Goal: Task Accomplishment & Management: Use online tool/utility

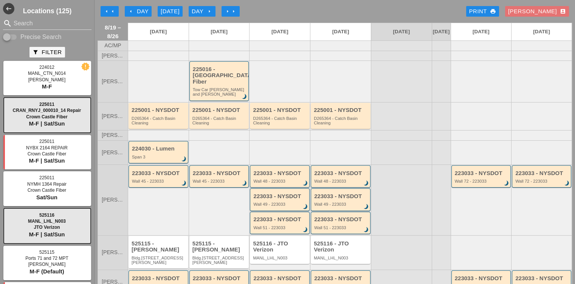
click at [207, 15] on div "Day arrow_right" at bounding box center [202, 11] width 21 height 9
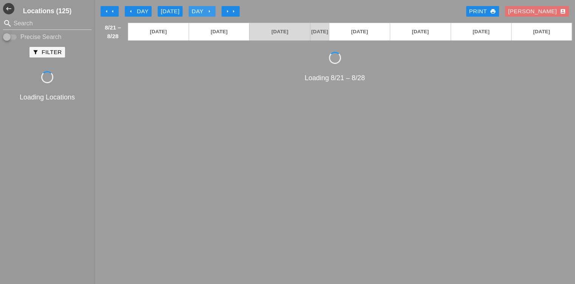
click at [207, 15] on div "Day arrow_right" at bounding box center [202, 11] width 21 height 9
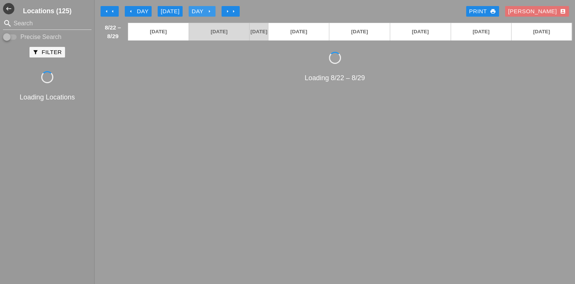
click at [207, 15] on div "Day arrow_right" at bounding box center [202, 11] width 21 height 9
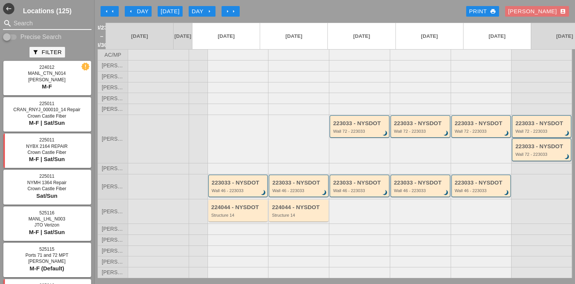
click at [57, 27] on input "Search" at bounding box center [47, 23] width 67 height 12
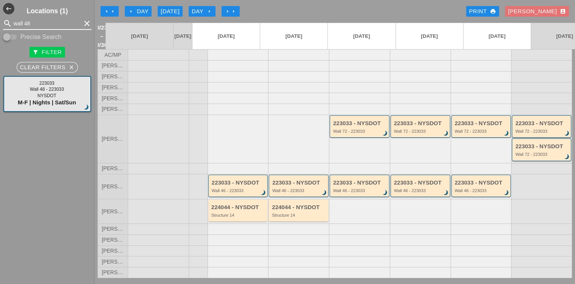
type input "wall 48"
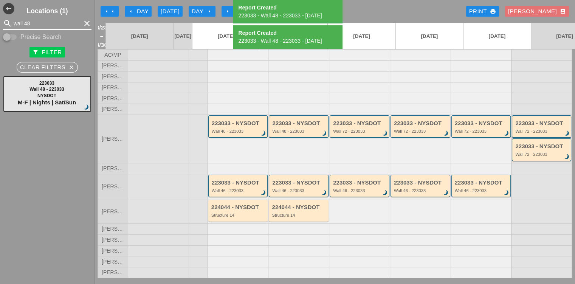
click at [48, 28] on input "wall 48" at bounding box center [47, 23] width 67 height 12
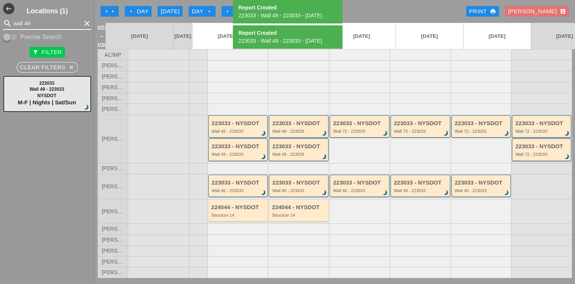
click at [41, 21] on input "wall 49" at bounding box center [47, 23] width 67 height 12
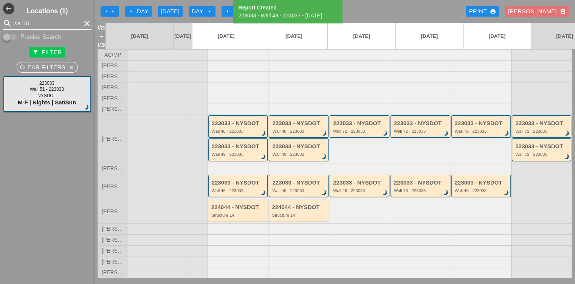
type input "wall 51"
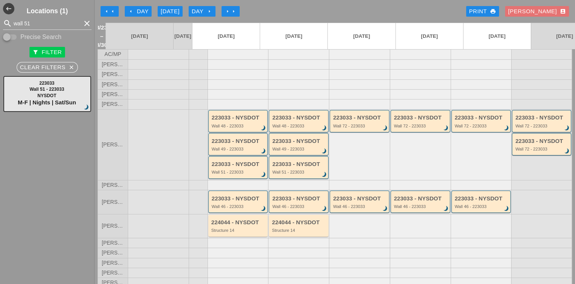
click at [201, 9] on div "Day arrow_right" at bounding box center [202, 11] width 21 height 9
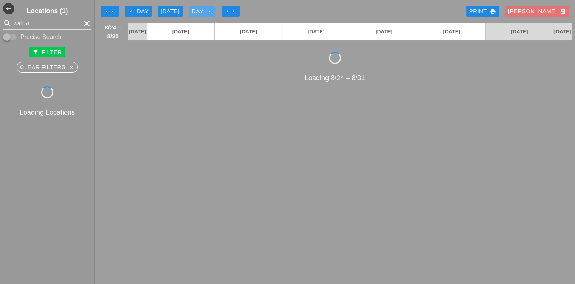
click at [202, 9] on div "Day arrow_right" at bounding box center [202, 11] width 21 height 9
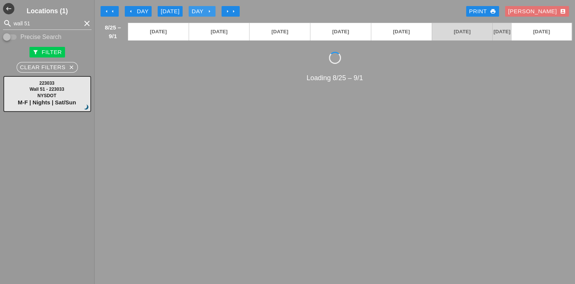
click at [202, 9] on div "Day arrow_right" at bounding box center [202, 11] width 21 height 9
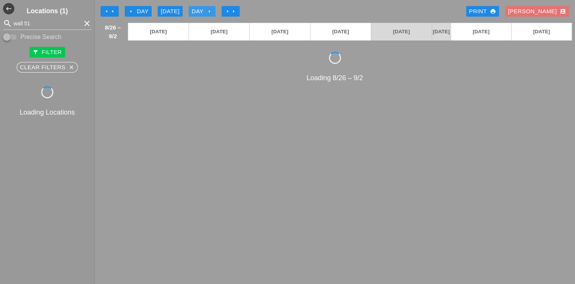
click at [202, 9] on div "Day arrow_right" at bounding box center [202, 11] width 21 height 9
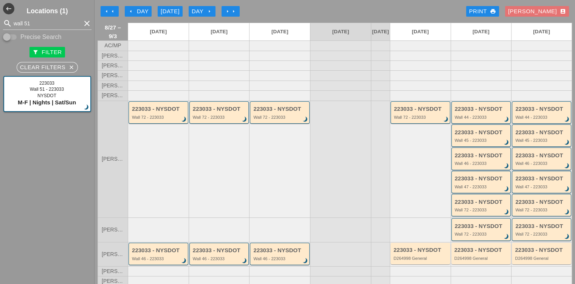
click at [399, 145] on div "223033 - NYSDOT Wall 72 - 223033 brightness_3" at bounding box center [420, 158] width 61 height 117
click at [203, 11] on div "Day arrow_right" at bounding box center [202, 11] width 21 height 9
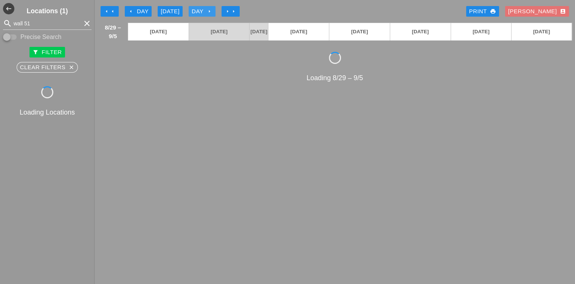
click at [203, 11] on div "Day arrow_right" at bounding box center [202, 11] width 21 height 9
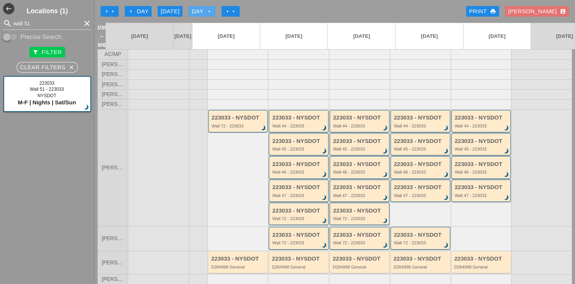
click at [209, 10] on icon "arrow_right" at bounding box center [209, 11] width 6 height 6
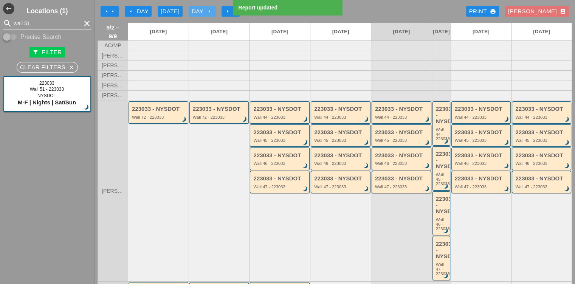
click at [203, 9] on div "Day arrow_right" at bounding box center [202, 11] width 21 height 9
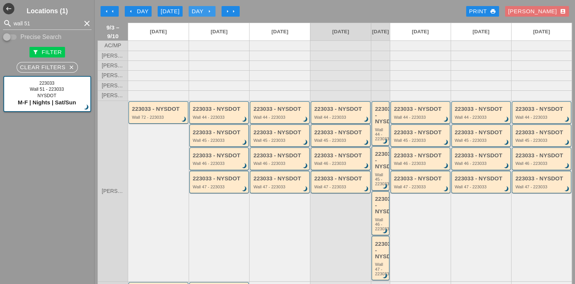
click at [203, 9] on div "Day arrow_right" at bounding box center [202, 11] width 21 height 9
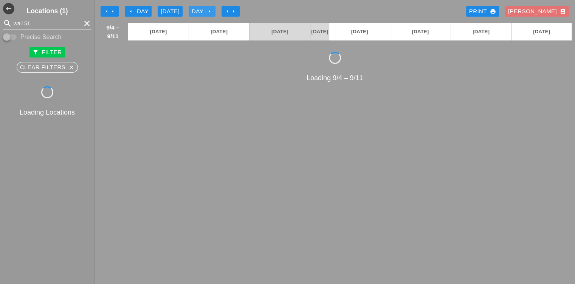
click at [203, 9] on div "Day arrow_right" at bounding box center [202, 11] width 21 height 9
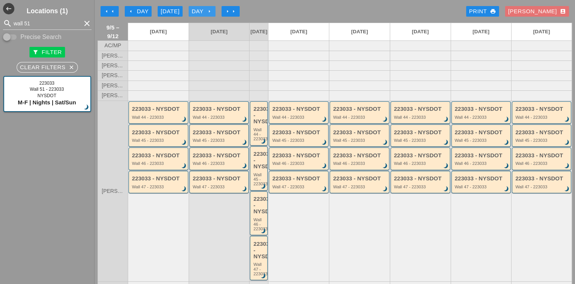
click at [203, 9] on div "Day arrow_right" at bounding box center [202, 11] width 21 height 9
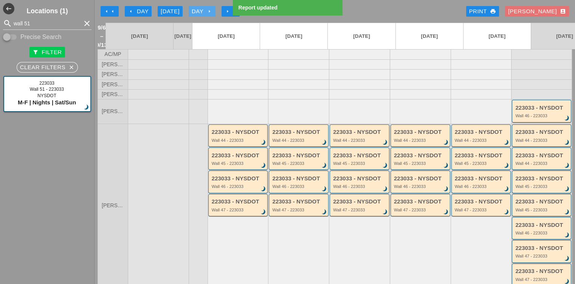
click at [203, 9] on div "Day arrow_right" at bounding box center [202, 11] width 21 height 9
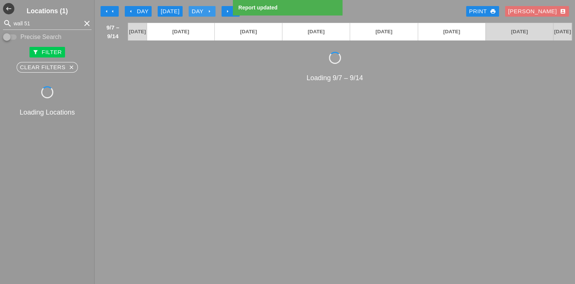
click at [203, 9] on div "Day arrow_right" at bounding box center [202, 11] width 21 height 9
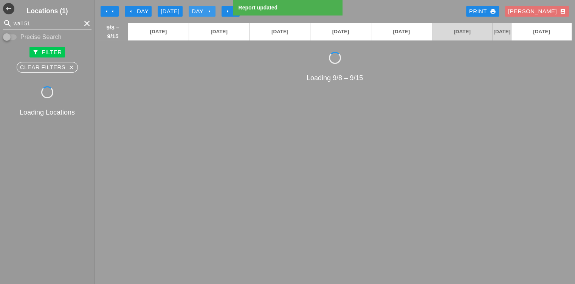
click at [203, 9] on div "Day arrow_right" at bounding box center [202, 11] width 21 height 9
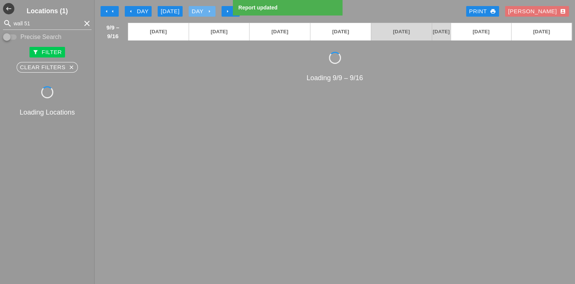
click at [203, 9] on div "Day arrow_right" at bounding box center [202, 11] width 21 height 9
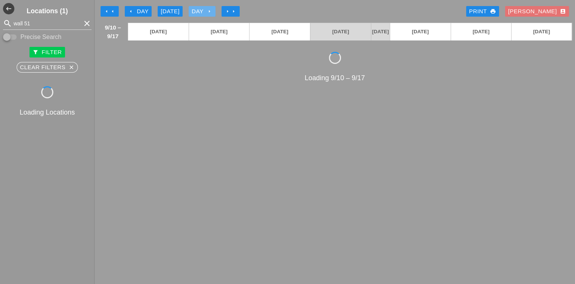
click at [203, 9] on div "Day arrow_right" at bounding box center [202, 11] width 21 height 9
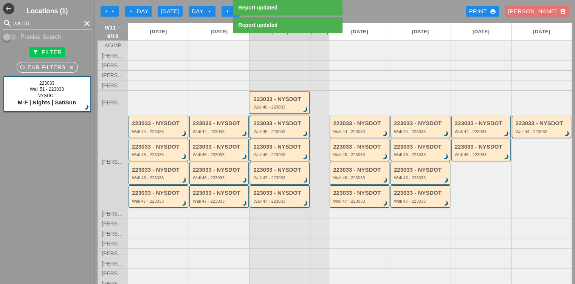
click at [283, 133] on div "Wall 45 - 223033" at bounding box center [280, 131] width 54 height 5
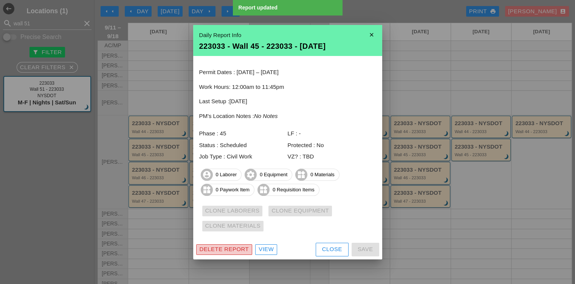
click at [239, 249] on div "Delete Report" at bounding box center [223, 249] width 49 height 9
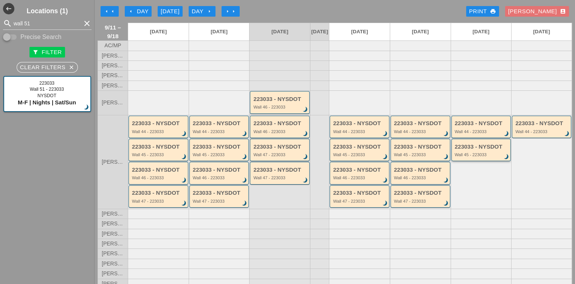
click at [487, 161] on div "223033 - NYSDOT Wall 45 - 223033 brightness_3" at bounding box center [481, 150] width 60 height 22
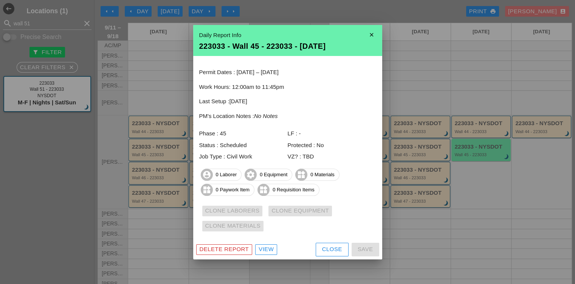
click at [231, 256] on div "Delete Report View Close Save" at bounding box center [287, 250] width 189 height 20
click at [227, 250] on div "Delete Report" at bounding box center [223, 249] width 49 height 9
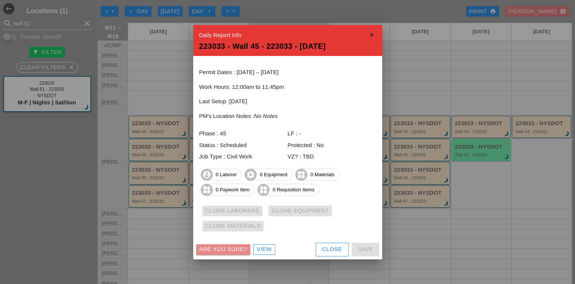
click at [227, 250] on div "Are you sure?" at bounding box center [223, 249] width 48 height 9
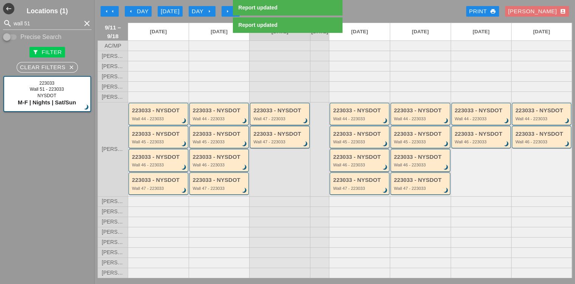
click at [265, 121] on div "Wall 47 - 223033" at bounding box center [280, 118] width 54 height 5
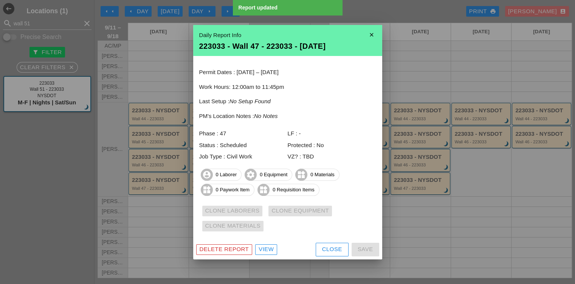
click at [228, 250] on div "Delete Report" at bounding box center [223, 249] width 49 height 9
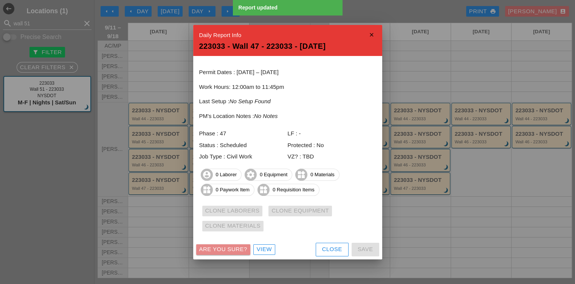
click at [228, 250] on div "Are you sure?" at bounding box center [223, 249] width 48 height 9
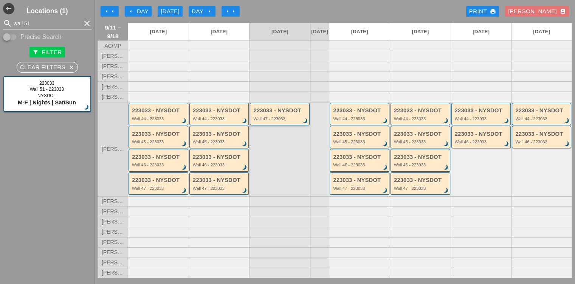
click at [272, 114] on div "223033 - NYSDOT" at bounding box center [280, 110] width 54 height 6
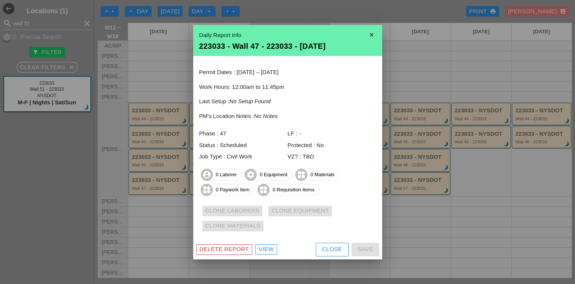
click at [229, 248] on div "Delete Report" at bounding box center [223, 249] width 49 height 9
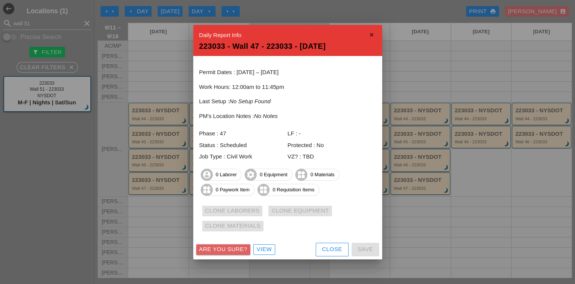
click at [229, 248] on div "Are you sure?" at bounding box center [223, 249] width 48 height 9
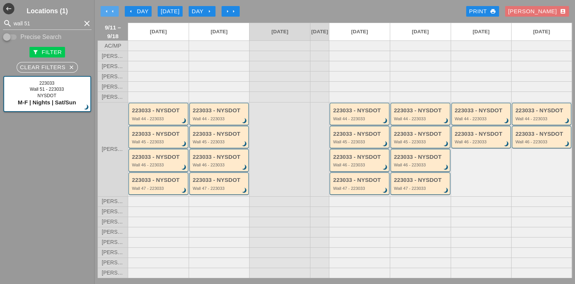
click at [105, 9] on icon "arrow_left" at bounding box center [107, 11] width 6 height 6
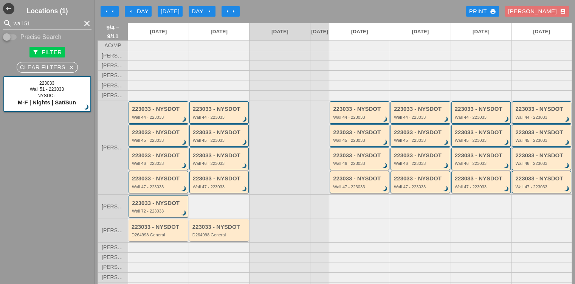
click at [154, 136] on div "223033 - NYSDOT" at bounding box center [159, 132] width 54 height 6
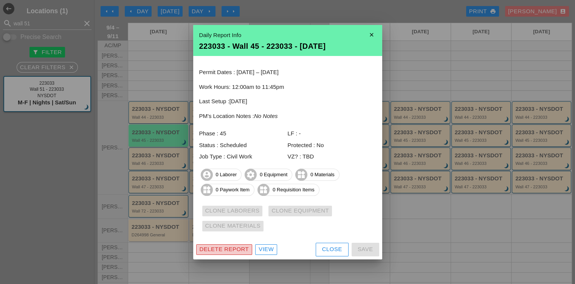
click at [245, 247] on div "Delete Report" at bounding box center [223, 249] width 49 height 9
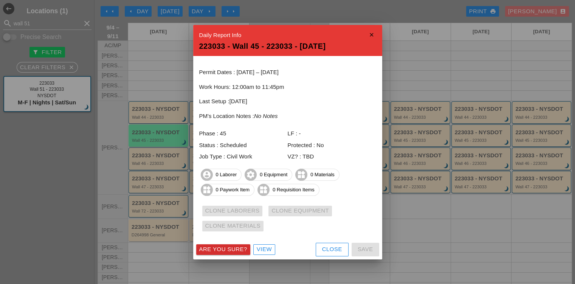
click at [245, 247] on div "Are you sure?" at bounding box center [223, 249] width 48 height 9
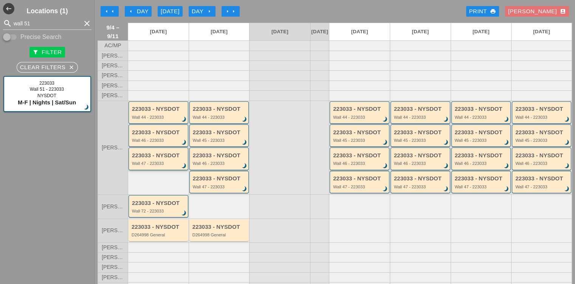
click at [156, 155] on div "223033 - NYSDOT Wall 47 - 223033 brightness_3" at bounding box center [158, 158] width 60 height 22
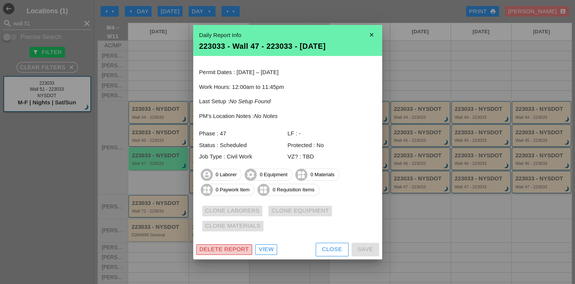
click at [209, 248] on div "Delete Report" at bounding box center [223, 249] width 49 height 9
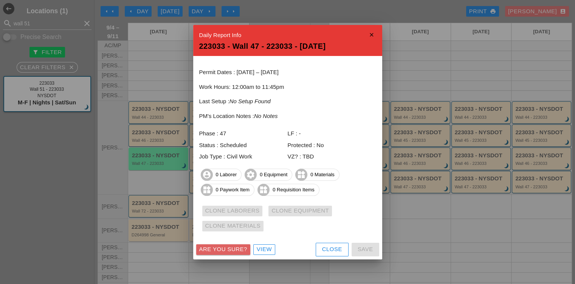
click at [209, 248] on div "Are you sure?" at bounding box center [223, 249] width 48 height 9
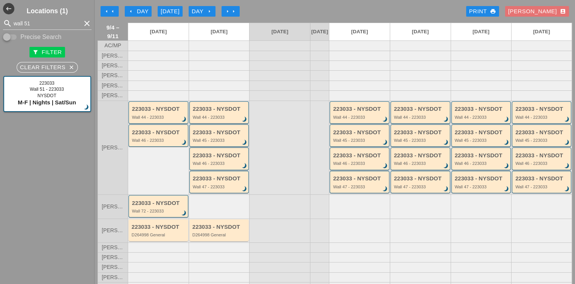
click at [207, 142] on div "Wall 45 - 223033" at bounding box center [220, 140] width 54 height 5
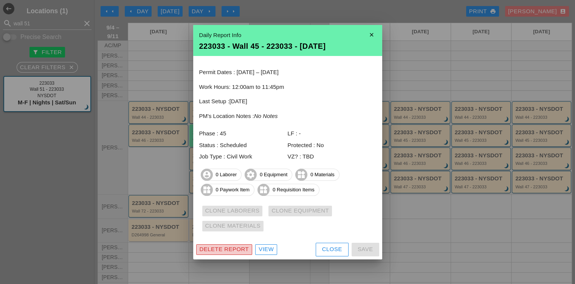
click at [209, 249] on div "Delete Report" at bounding box center [223, 249] width 49 height 9
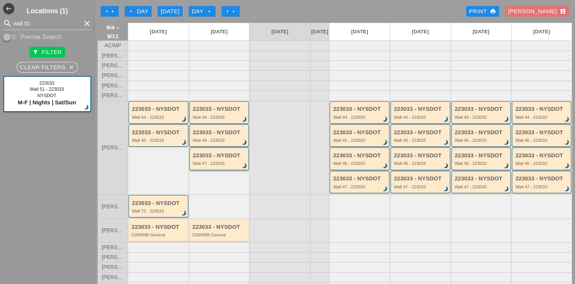
click at [209, 164] on div "223033 - NYSDOT Wall 47 - 223033 brightness_3" at bounding box center [220, 159] width 54 height 14
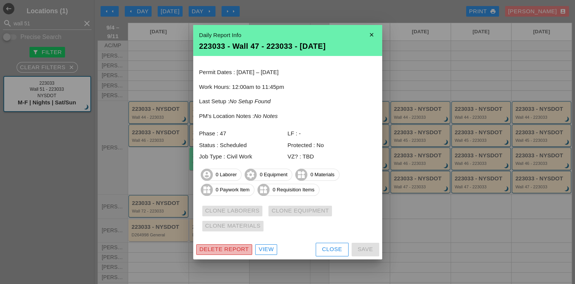
click at [213, 249] on div "Delete Report" at bounding box center [223, 249] width 49 height 9
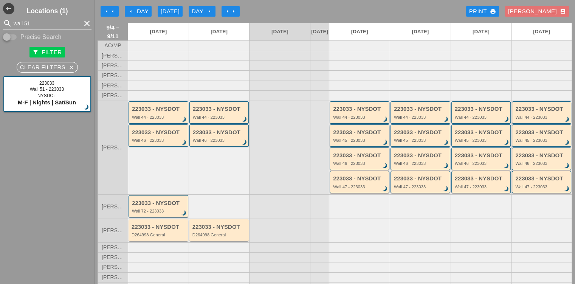
click at [344, 134] on div "223033 - NYSDOT" at bounding box center [360, 132] width 54 height 6
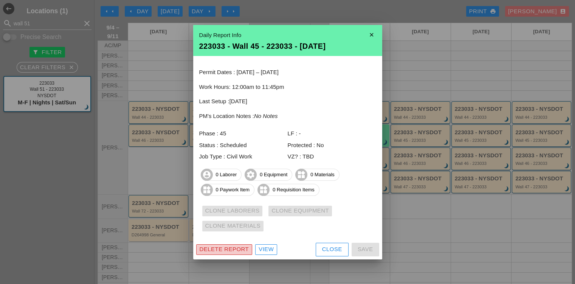
click at [222, 249] on div "Delete Report" at bounding box center [223, 249] width 49 height 9
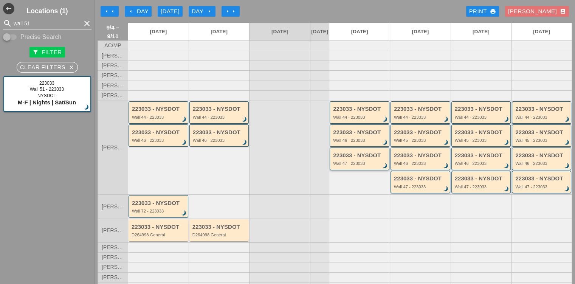
click at [349, 159] on div "223033 - NYSDOT" at bounding box center [360, 155] width 54 height 6
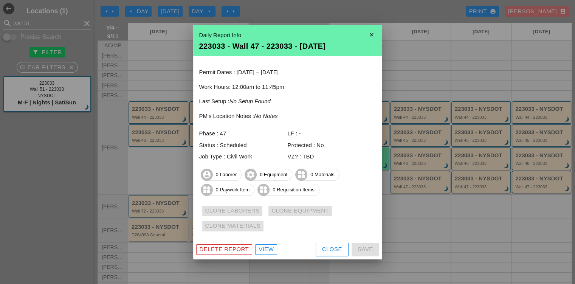
click at [232, 243] on div "Delete Report View Close Save" at bounding box center [287, 250] width 189 height 20
click at [232, 244] on button "Delete Report" at bounding box center [224, 249] width 56 height 11
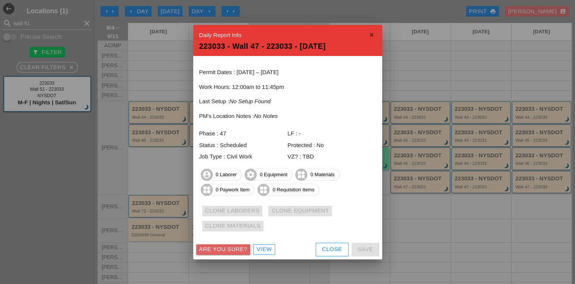
click at [232, 244] on button "Are you sure?" at bounding box center [223, 249] width 54 height 11
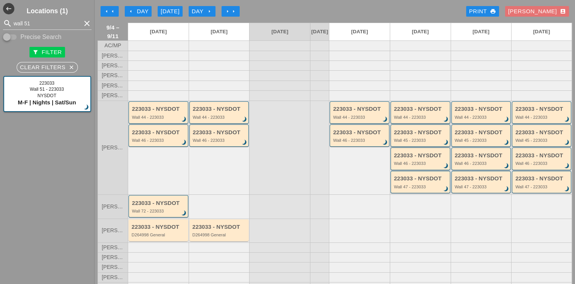
click at [405, 142] on div "Wall 45 - 223033" at bounding box center [421, 140] width 54 height 5
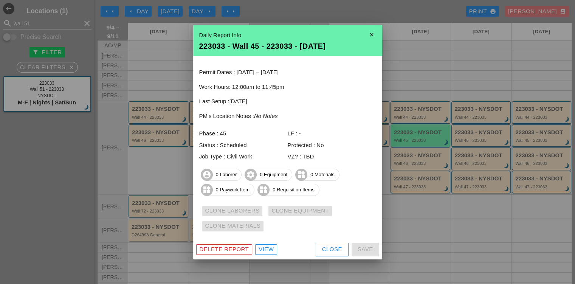
click at [242, 249] on div "Delete Report" at bounding box center [223, 249] width 49 height 9
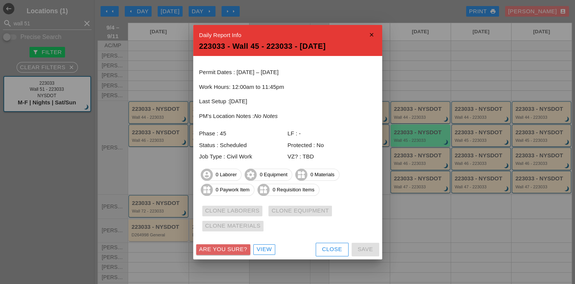
click at [242, 249] on div "Are you sure?" at bounding box center [223, 249] width 48 height 9
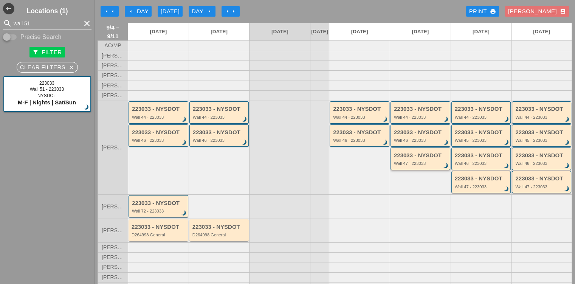
click at [405, 163] on div "223033 - NYSDOT Wall 47 - 223033 brightness_3" at bounding box center [421, 159] width 54 height 14
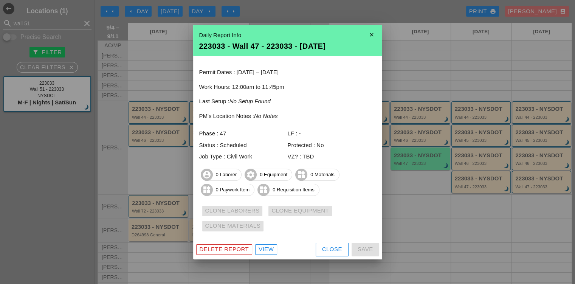
click at [245, 246] on div "Delete Report" at bounding box center [223, 249] width 49 height 9
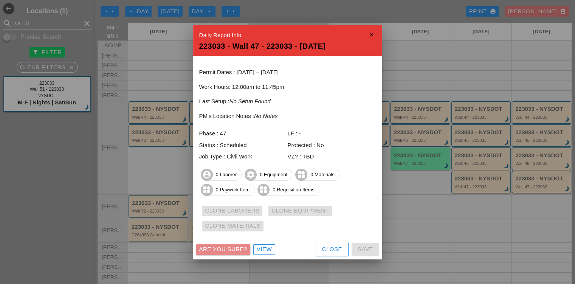
click at [245, 246] on div "Are you sure?" at bounding box center [223, 249] width 48 height 9
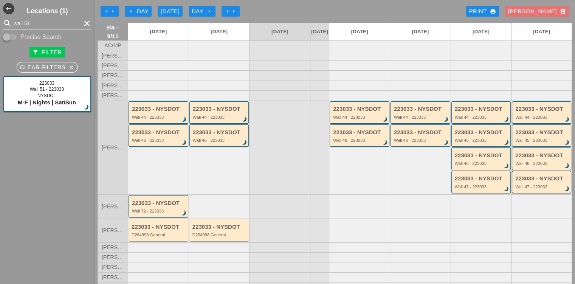
click at [462, 142] on div "Wall 45 - 223033" at bounding box center [482, 140] width 54 height 5
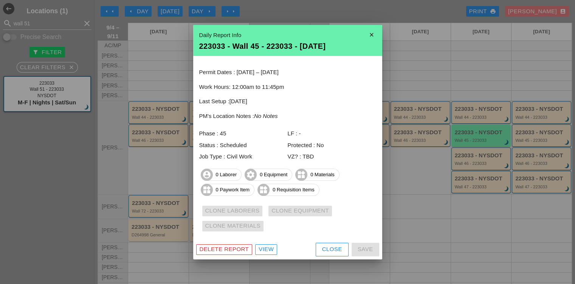
click at [226, 250] on div "Delete Report" at bounding box center [223, 249] width 49 height 9
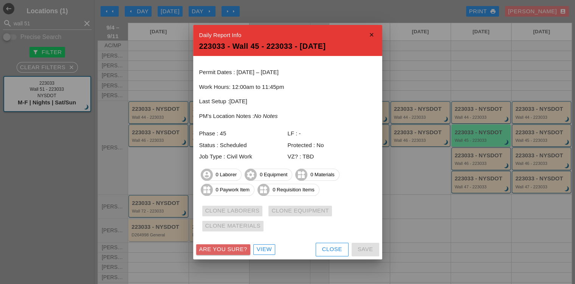
click at [226, 250] on div "Are you sure?" at bounding box center [223, 249] width 48 height 9
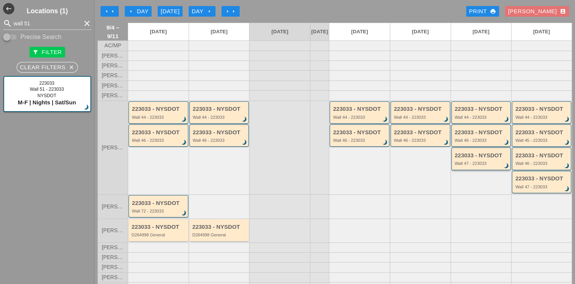
click at [466, 165] on div "Wall 47 - 223033" at bounding box center [482, 163] width 54 height 5
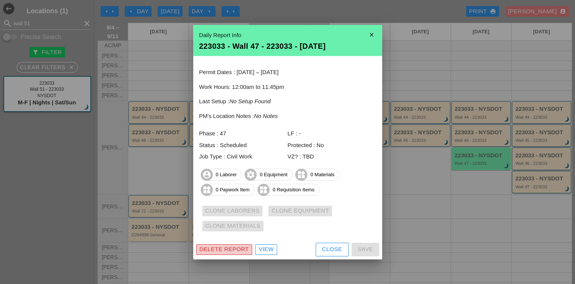
click at [235, 249] on div "Delete Report" at bounding box center [223, 249] width 49 height 9
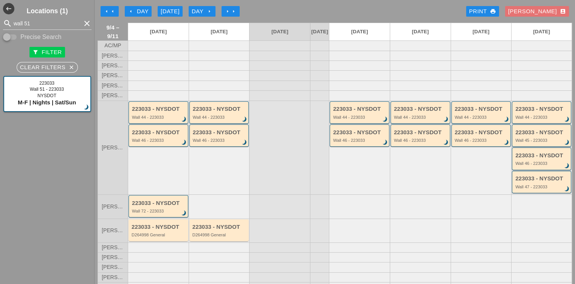
click at [524, 136] on div "223033 - NYSDOT" at bounding box center [542, 132] width 54 height 6
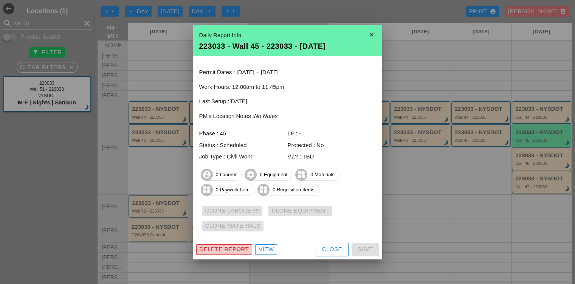
click at [234, 246] on div "Delete Report" at bounding box center [223, 249] width 49 height 9
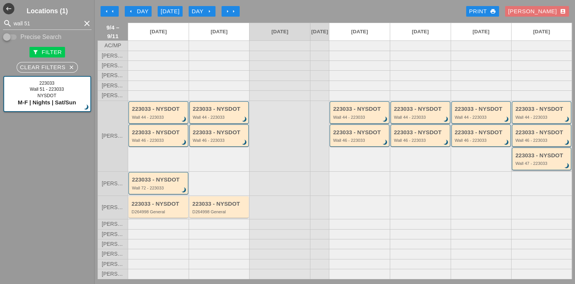
click at [526, 165] on div "Wall 47 - 223033" at bounding box center [542, 163] width 54 height 5
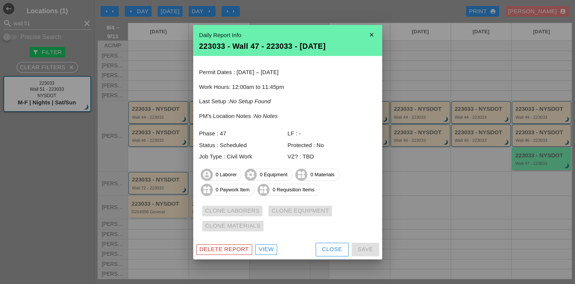
click at [204, 247] on div "Delete Report" at bounding box center [223, 249] width 49 height 9
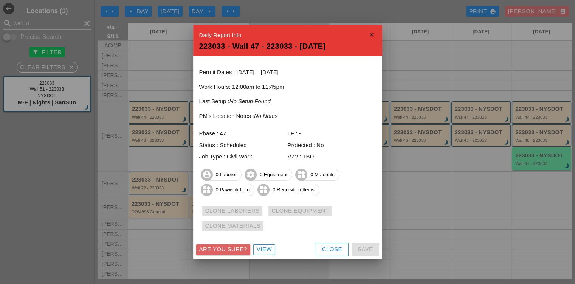
click at [204, 247] on div "Are you sure?" at bounding box center [223, 249] width 48 height 9
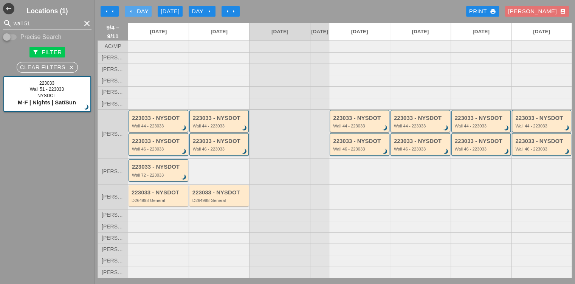
click at [144, 7] on div "arrow_left Day" at bounding box center [138, 11] width 21 height 9
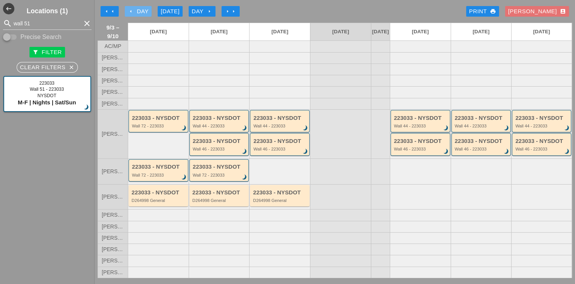
click at [144, 7] on div "arrow_left Day" at bounding box center [138, 11] width 21 height 9
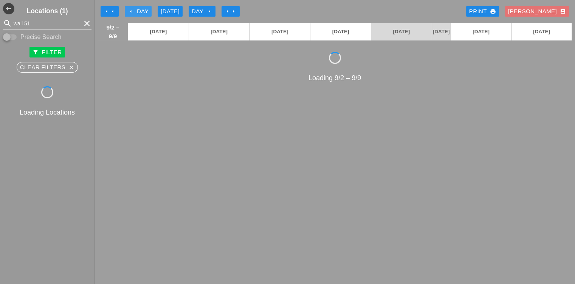
click at [144, 7] on div "arrow_left Day" at bounding box center [138, 11] width 21 height 9
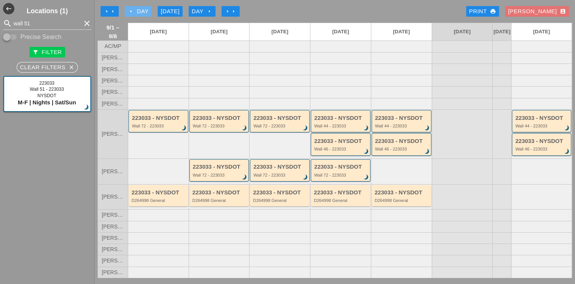
click at [144, 7] on div "arrow_left Day" at bounding box center [138, 11] width 21 height 9
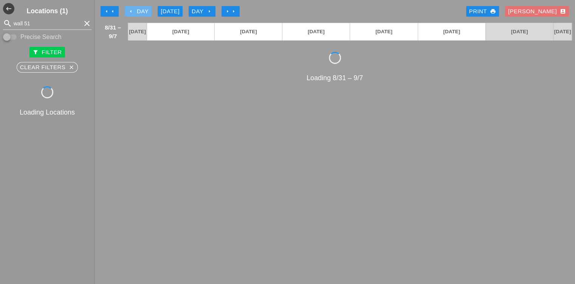
click at [144, 7] on div "arrow_left Day" at bounding box center [138, 11] width 21 height 9
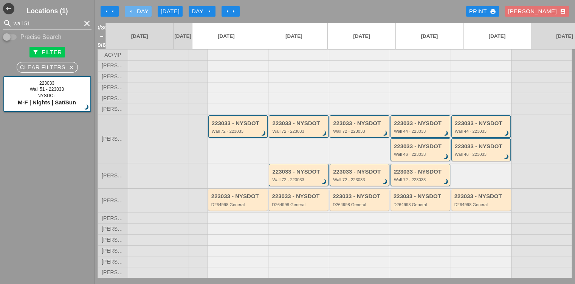
click at [144, 7] on div "arrow_left Day" at bounding box center [138, 11] width 21 height 9
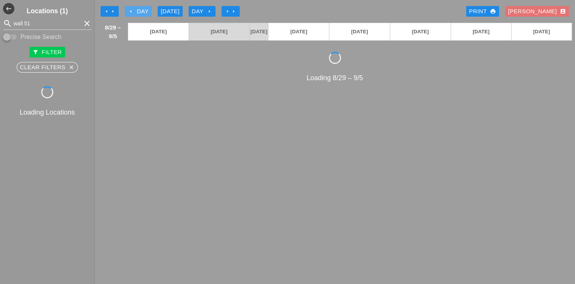
click at [144, 7] on div "arrow_left Day" at bounding box center [138, 11] width 21 height 9
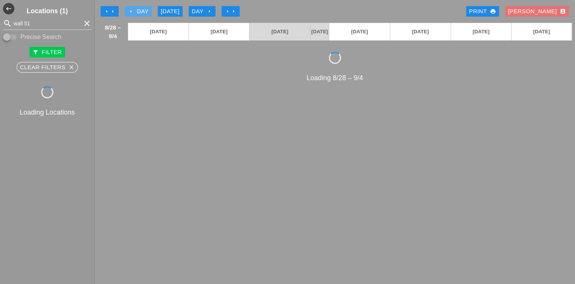
click at [144, 7] on div "arrow_left Day" at bounding box center [138, 11] width 21 height 9
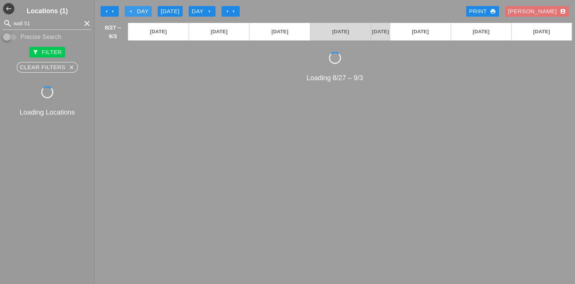
click at [144, 7] on div "arrow_left Day" at bounding box center [138, 11] width 21 height 9
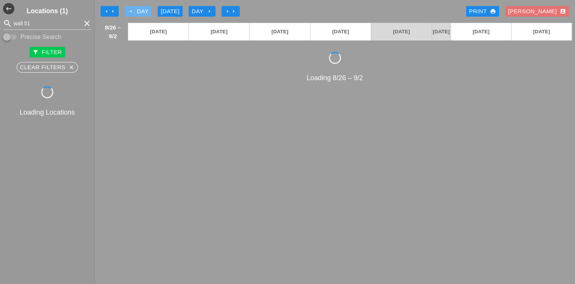
click at [144, 7] on div "arrow_left Day" at bounding box center [138, 11] width 21 height 9
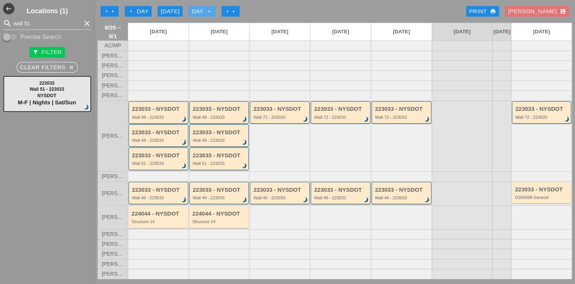
click at [201, 8] on div "Day arrow_right" at bounding box center [202, 11] width 21 height 9
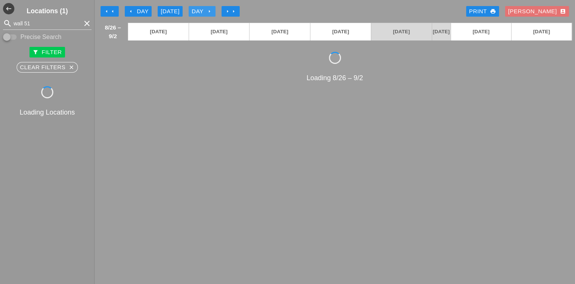
click at [201, 8] on div "Day arrow_right" at bounding box center [202, 11] width 21 height 9
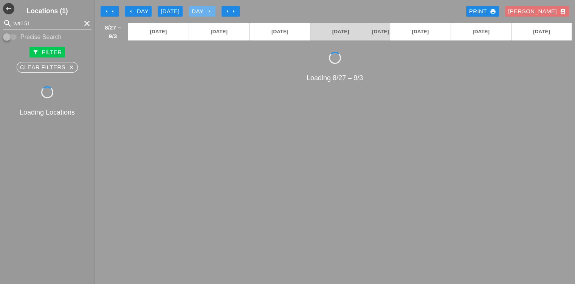
click at [201, 8] on div "Day arrow_right" at bounding box center [202, 11] width 21 height 9
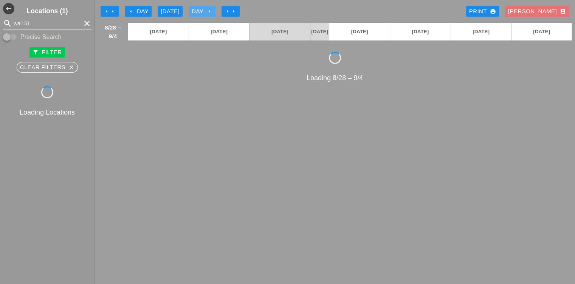
click at [201, 8] on div "Day arrow_right" at bounding box center [202, 11] width 21 height 9
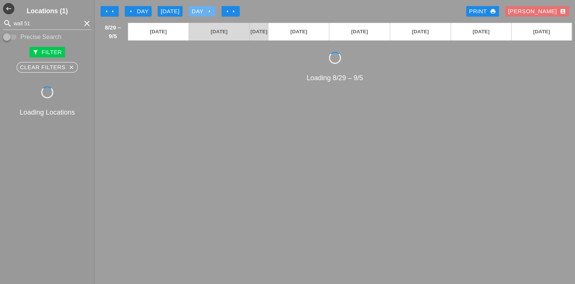
click at [201, 8] on div "Day arrow_right" at bounding box center [202, 11] width 21 height 9
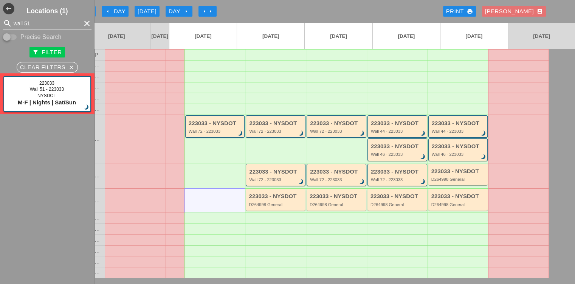
scroll to position [0, 22]
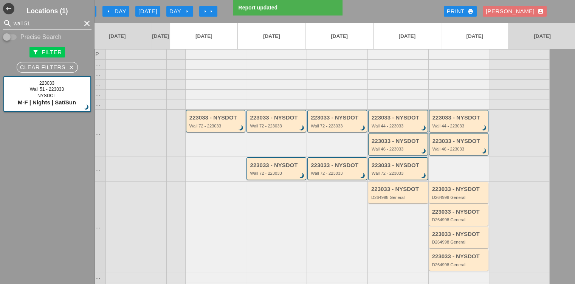
click at [82, 27] on icon "clear" at bounding box center [86, 23] width 9 height 9
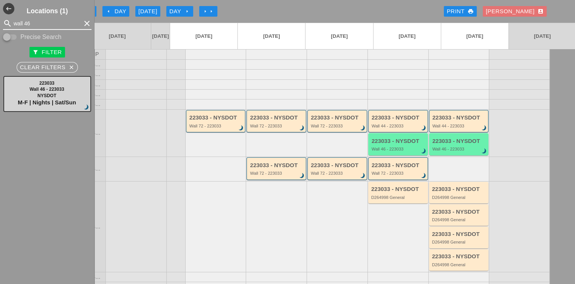
type input "wall 46"
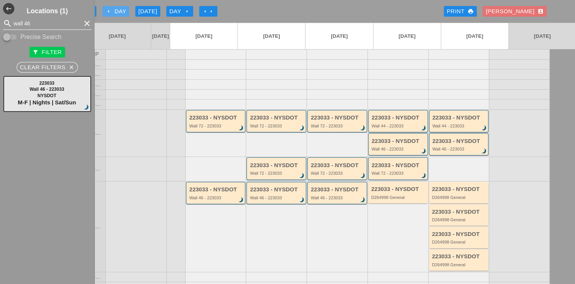
click at [117, 11] on div "arrow_left Day" at bounding box center [115, 11] width 21 height 9
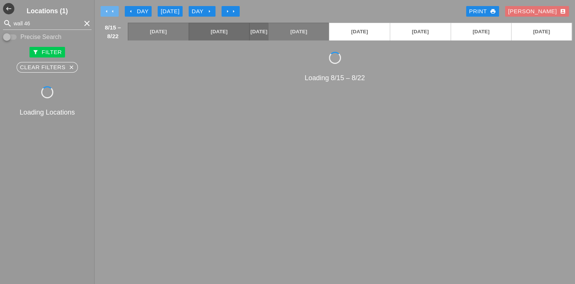
click at [117, 11] on button "arrow_left arrow_left" at bounding box center [109, 11] width 18 height 11
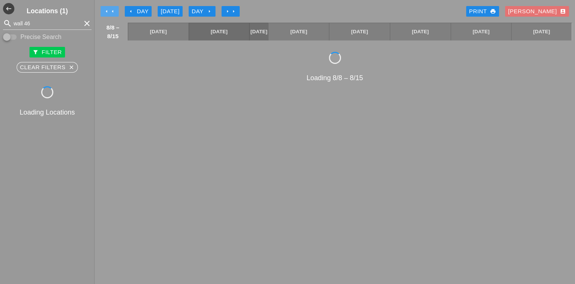
click at [117, 11] on button "arrow_left arrow_left" at bounding box center [109, 11] width 18 height 11
click at [226, 11] on icon "arrow_right" at bounding box center [227, 11] width 6 height 6
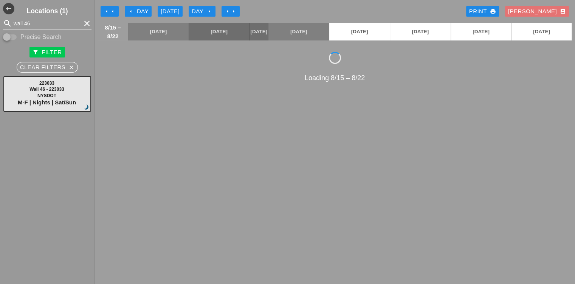
click at [228, 12] on icon "arrow_right" at bounding box center [227, 11] width 6 height 6
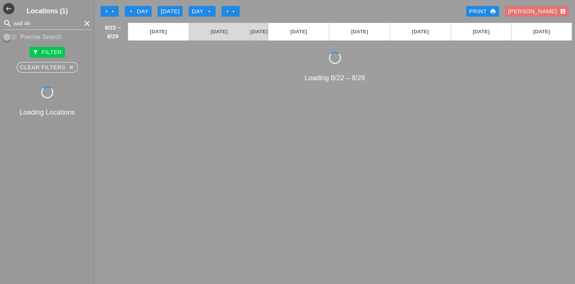
click at [142, 7] on div "arrow_left Day" at bounding box center [138, 11] width 21 height 9
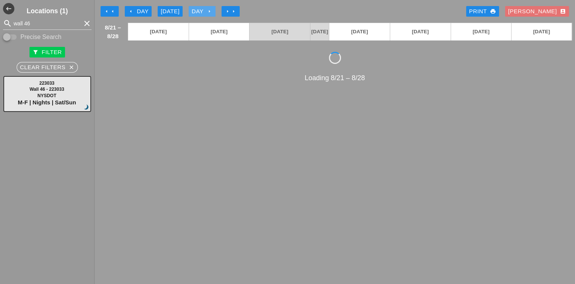
click at [201, 11] on div "Day arrow_right" at bounding box center [202, 11] width 21 height 9
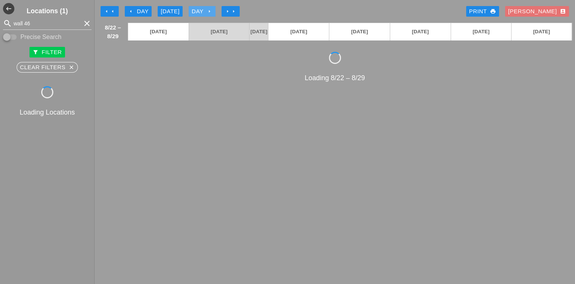
click at [201, 11] on div "Day arrow_right" at bounding box center [202, 11] width 21 height 9
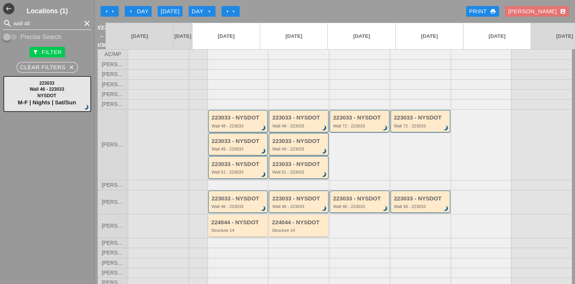
click at [53, 18] on input "wall 46" at bounding box center [47, 23] width 67 height 12
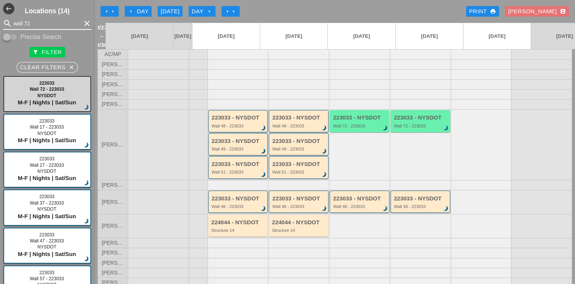
type input "wall 72"
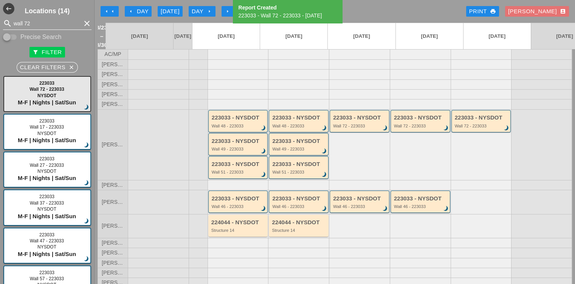
click at [49, 21] on input "wall 72" at bounding box center [47, 23] width 67 height 12
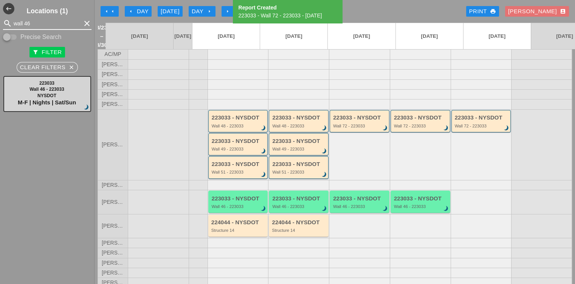
type input "wall 46"
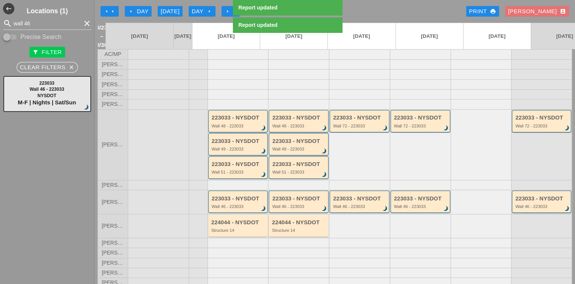
click at [197, 11] on div "Day arrow_right" at bounding box center [202, 11] width 21 height 9
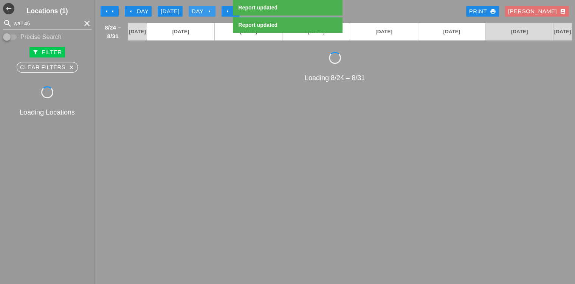
click at [197, 11] on div "Day arrow_right" at bounding box center [202, 11] width 21 height 9
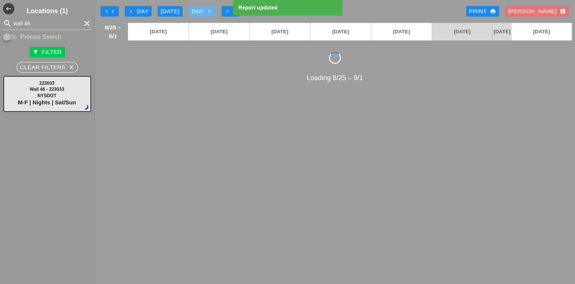
click at [197, 11] on div "Day arrow_right" at bounding box center [202, 11] width 21 height 9
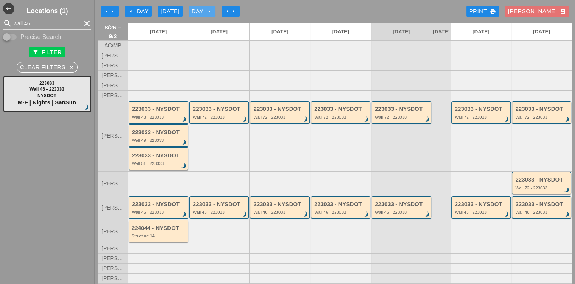
click at [199, 9] on div "Day arrow_right" at bounding box center [202, 11] width 21 height 9
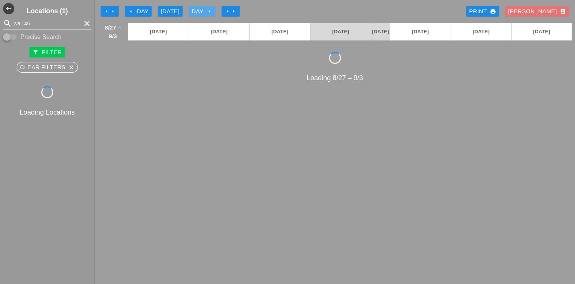
click at [199, 9] on div "Day arrow_right" at bounding box center [202, 11] width 21 height 9
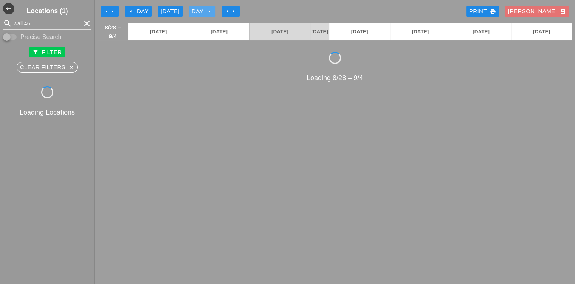
click at [199, 9] on div "Day arrow_right" at bounding box center [202, 11] width 21 height 9
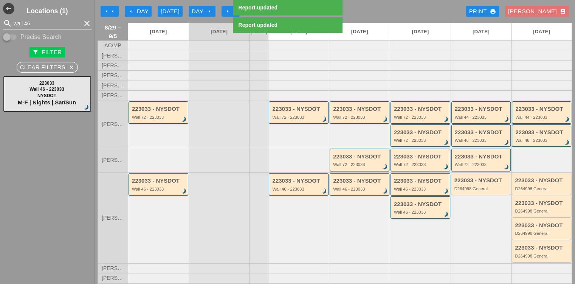
click at [206, 10] on div "Day arrow_right" at bounding box center [202, 11] width 21 height 9
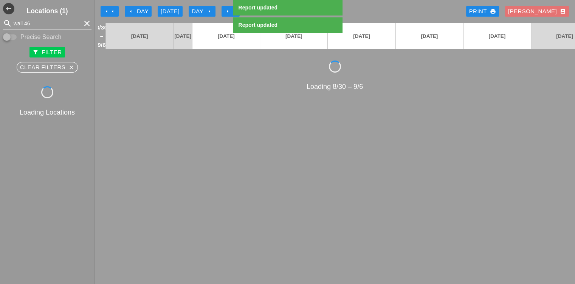
click at [206, 10] on div "Day arrow_right" at bounding box center [202, 11] width 21 height 9
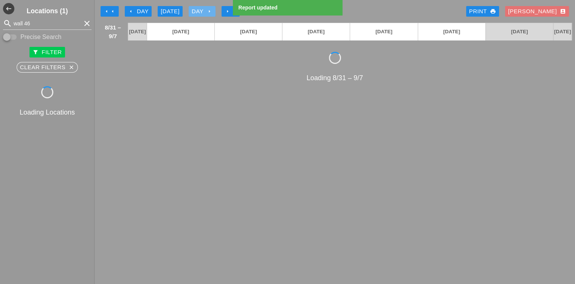
click at [206, 10] on div "Day arrow_right" at bounding box center [202, 11] width 21 height 9
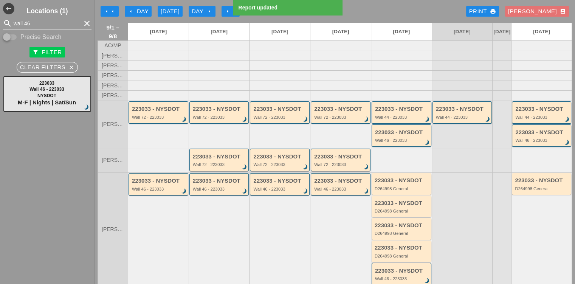
click at [199, 12] on div "Day arrow_right" at bounding box center [202, 11] width 21 height 9
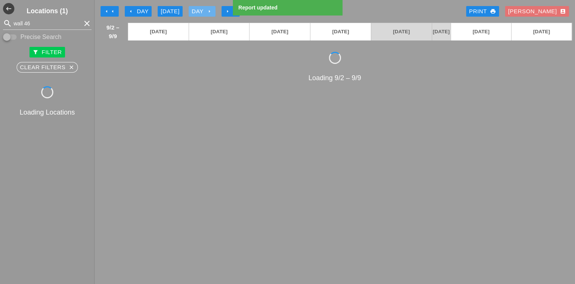
click at [199, 12] on div "Day arrow_right" at bounding box center [202, 11] width 21 height 9
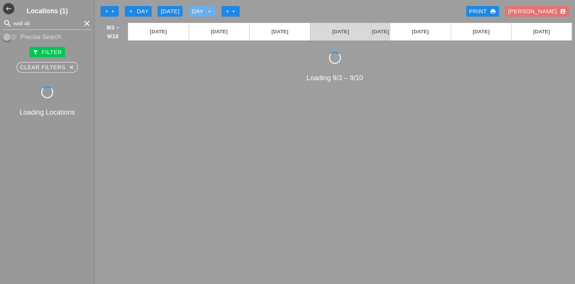
click at [199, 12] on div "Day arrow_right" at bounding box center [202, 11] width 21 height 9
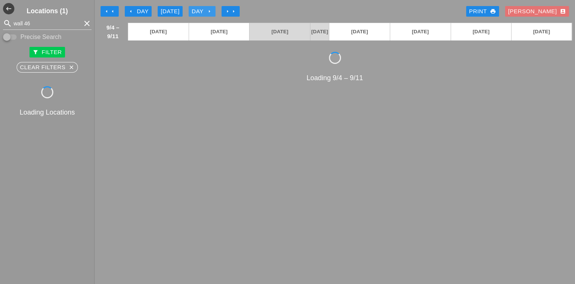
click at [199, 12] on div "Day arrow_right" at bounding box center [202, 11] width 21 height 9
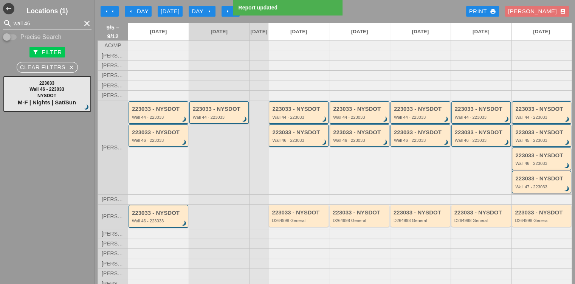
click at [522, 182] on div "223033 - NYSDOT" at bounding box center [542, 178] width 54 height 6
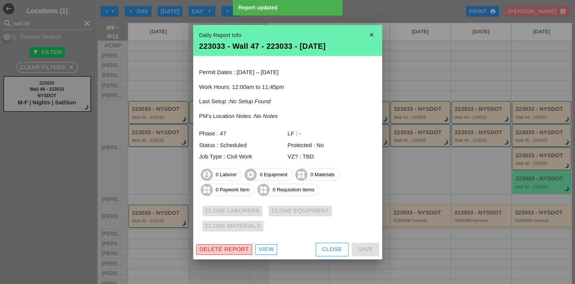
click at [228, 244] on button "Delete Report" at bounding box center [224, 249] width 56 height 11
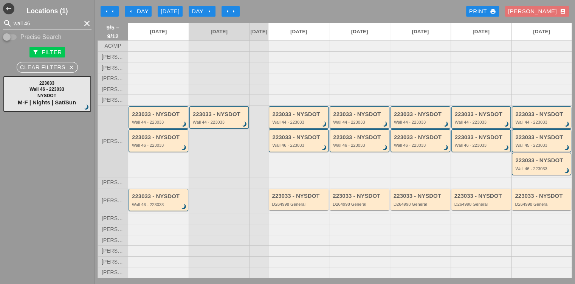
click at [518, 146] on div "Wall 45 - 223033" at bounding box center [542, 145] width 54 height 5
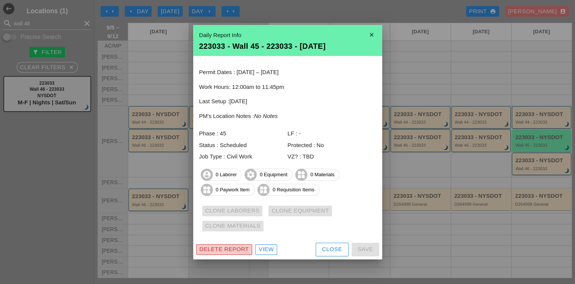
click at [242, 246] on div "Delete Report" at bounding box center [223, 249] width 49 height 9
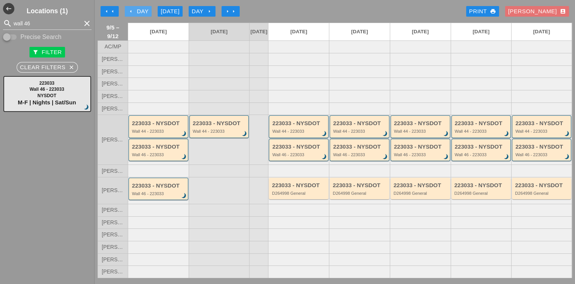
click at [134, 12] on div "arrow_left Day" at bounding box center [138, 11] width 21 height 9
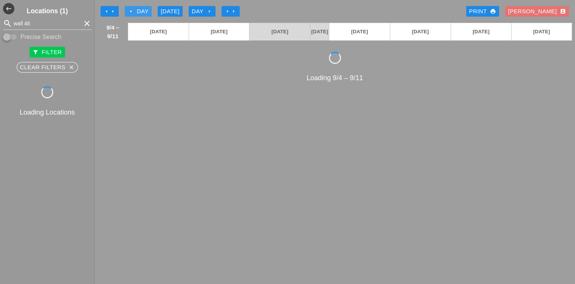
click at [134, 12] on div "arrow_left Day" at bounding box center [138, 11] width 21 height 9
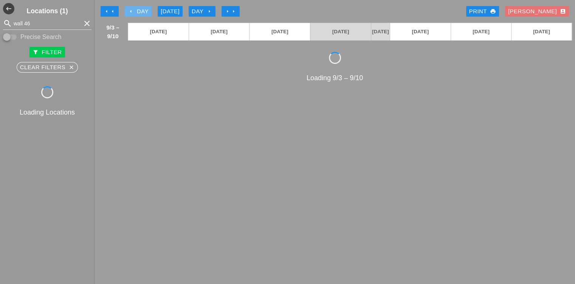
click at [134, 12] on div "arrow_left Day" at bounding box center [138, 11] width 21 height 9
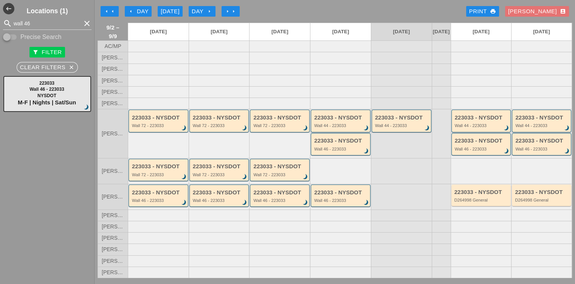
click at [432, 4] on div "arrow_left arrow_left arrow_left Day [DATE] Day arrow_right arrow_right arrow_r…" at bounding box center [334, 11] width 474 height 15
